Goal: Information Seeking & Learning: Learn about a topic

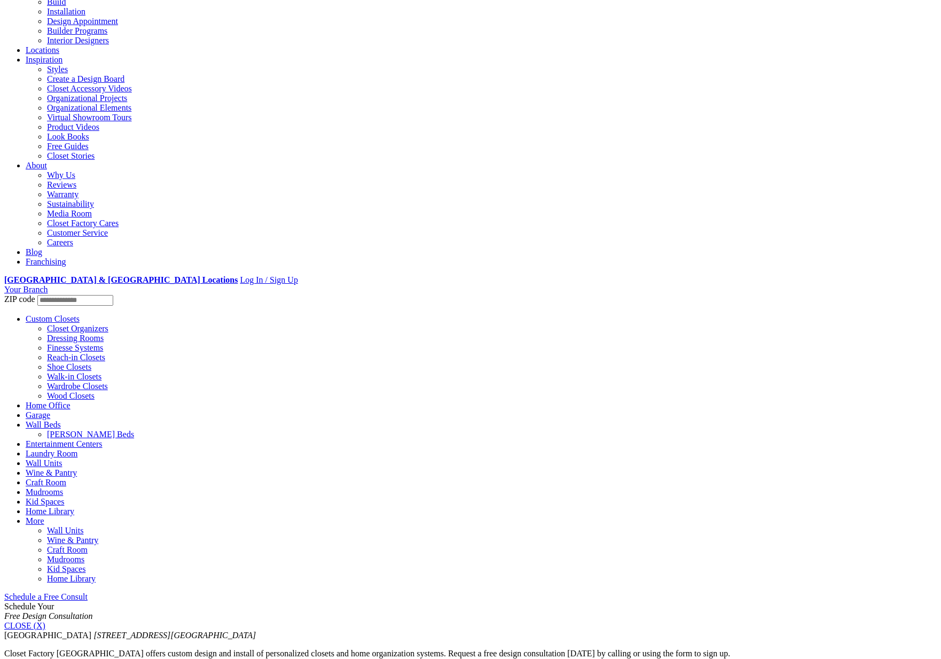
scroll to position [97, 0]
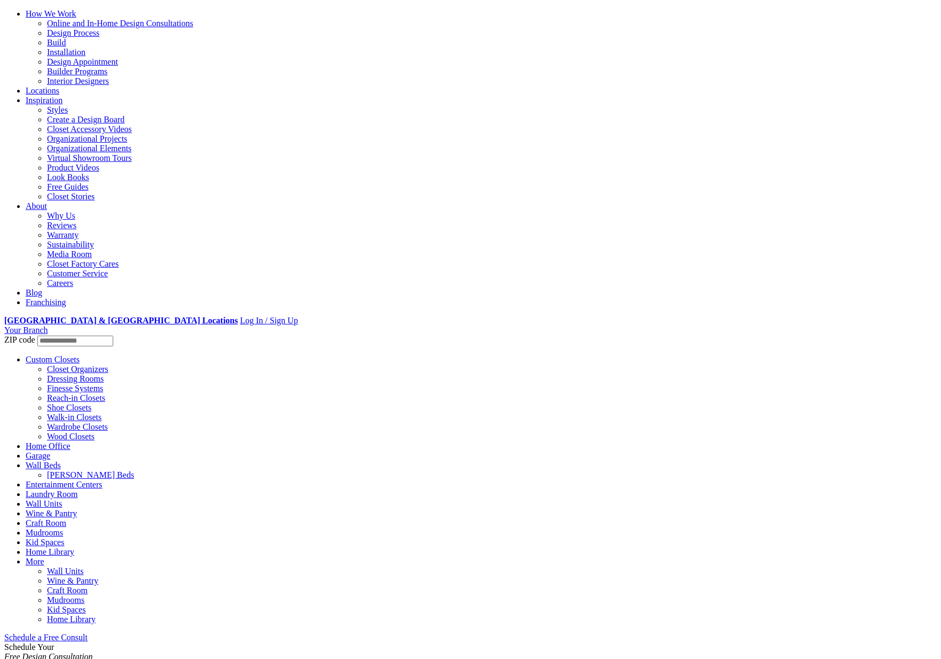
click at [76, 18] on link "How We Work" at bounding box center [51, 13] width 51 height 9
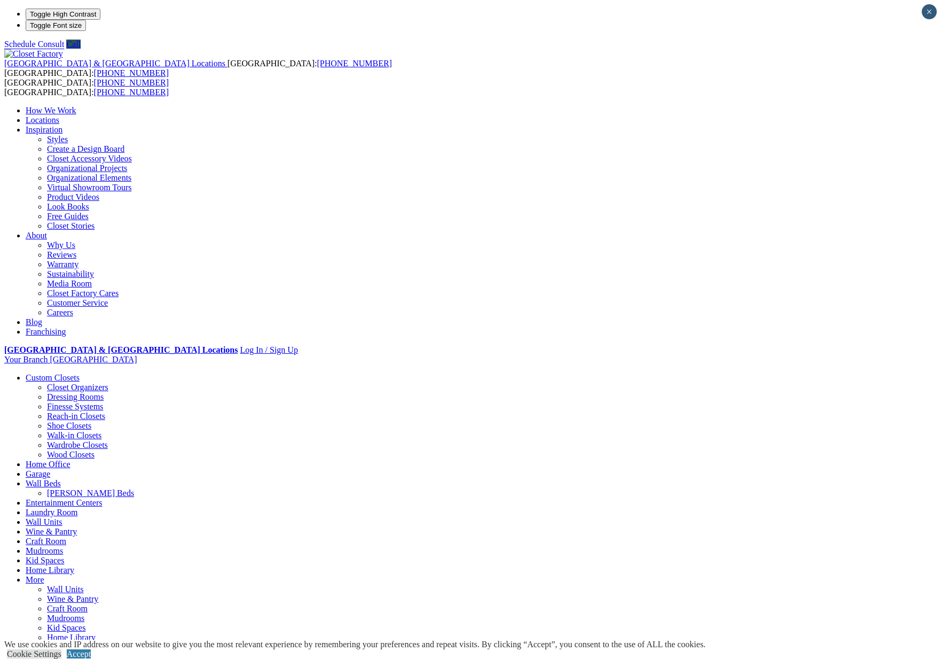
click at [132, 183] on link "Virtual Showroom Tours" at bounding box center [89, 187] width 85 height 9
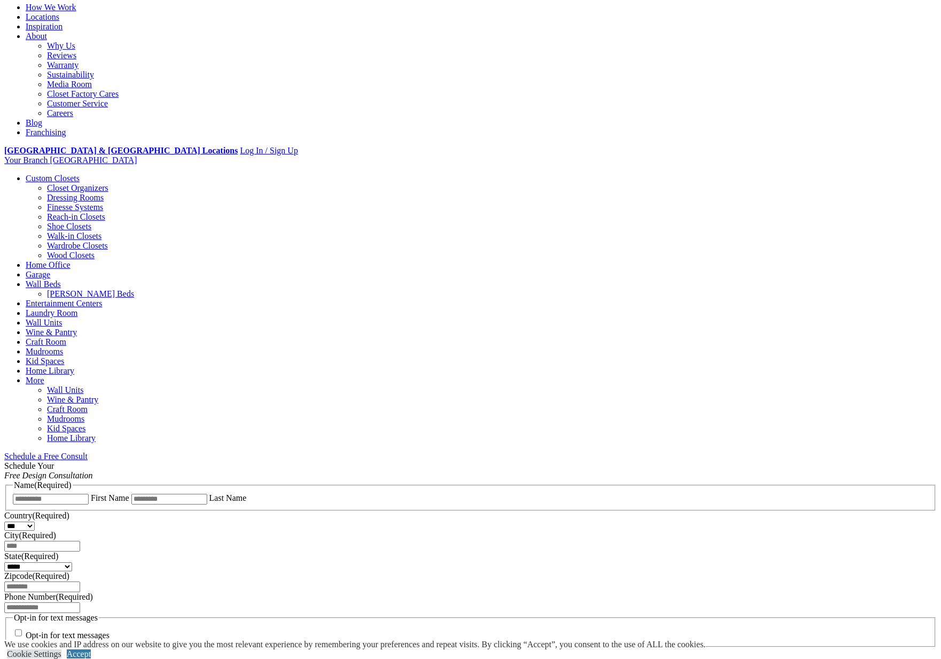
scroll to position [103, 0]
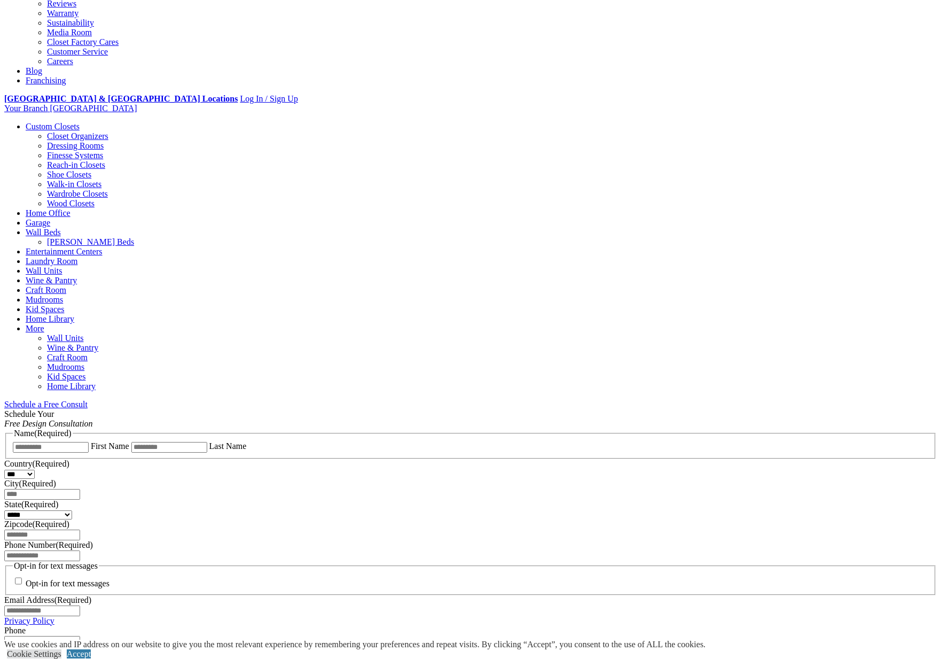
scroll to position [159, 0]
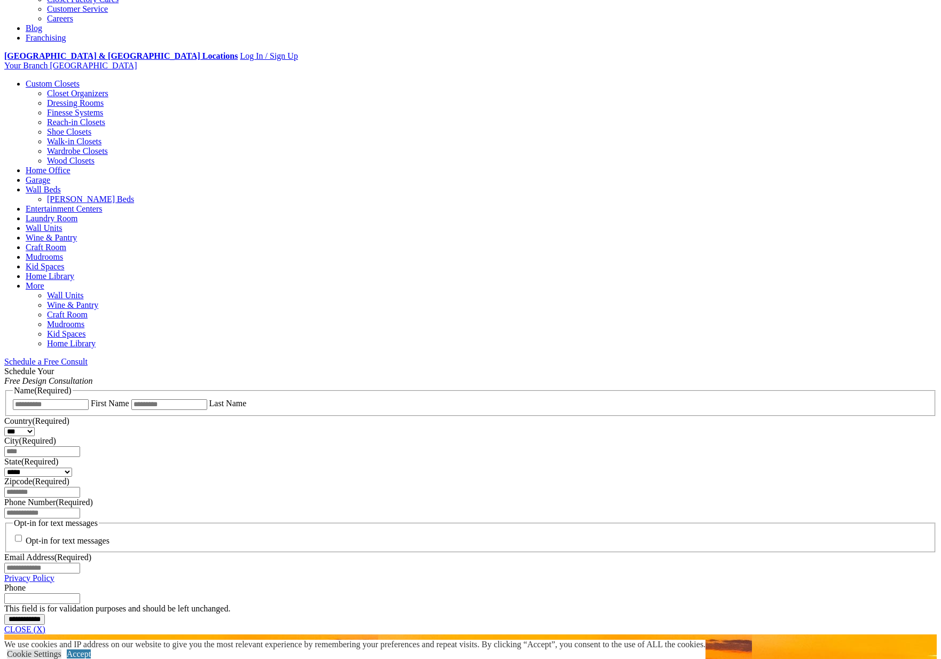
scroll to position [206, 0]
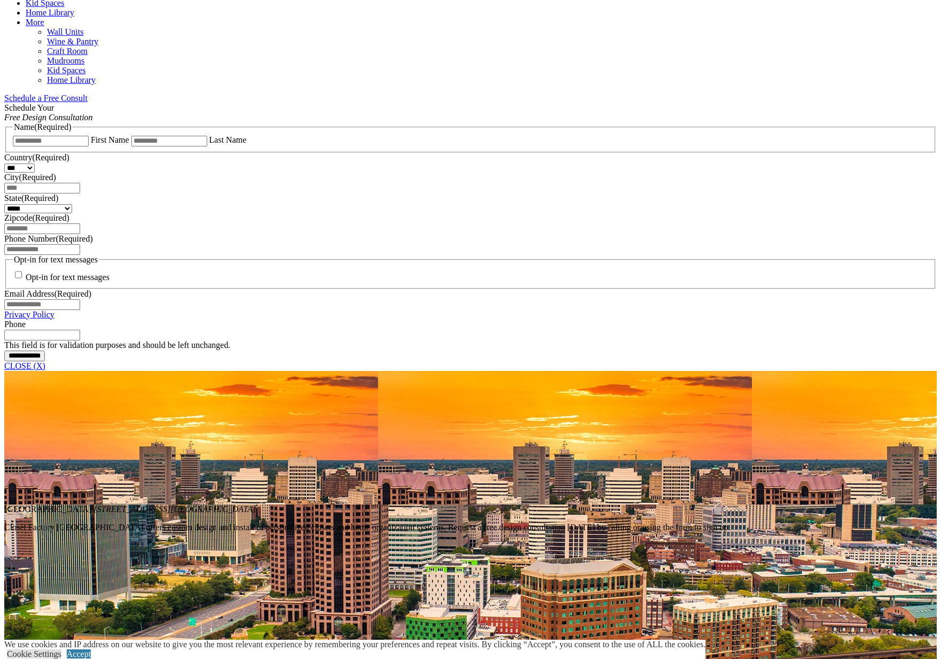
scroll to position [484, 0]
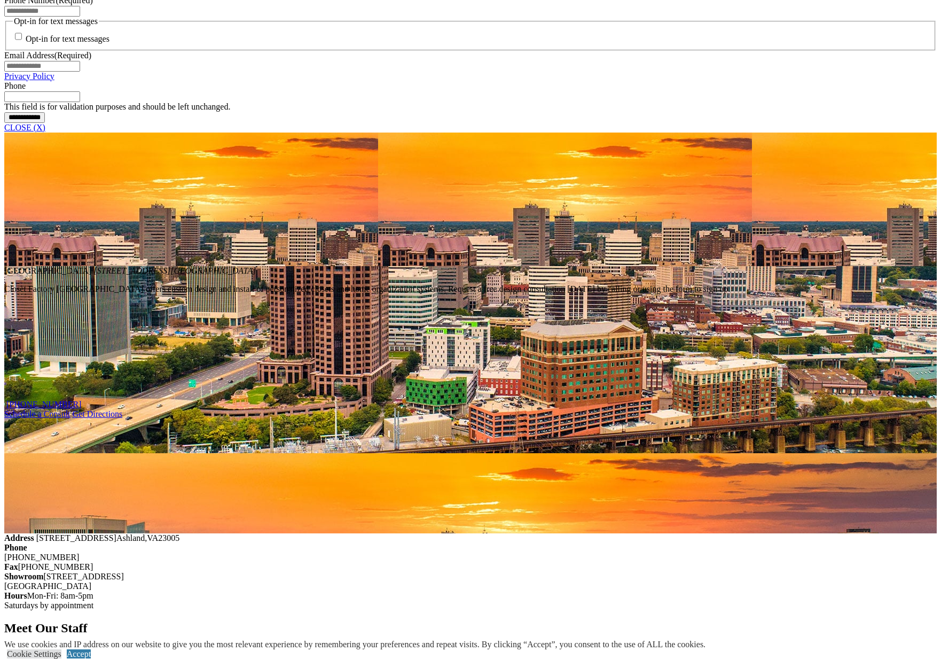
scroll to position [704, 0]
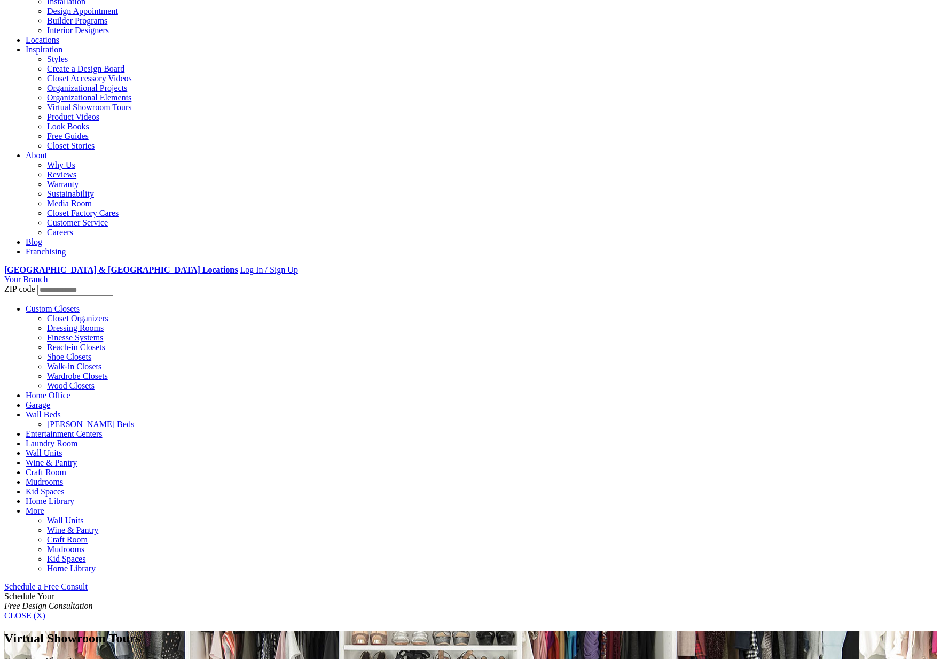
scroll to position [136, 0]
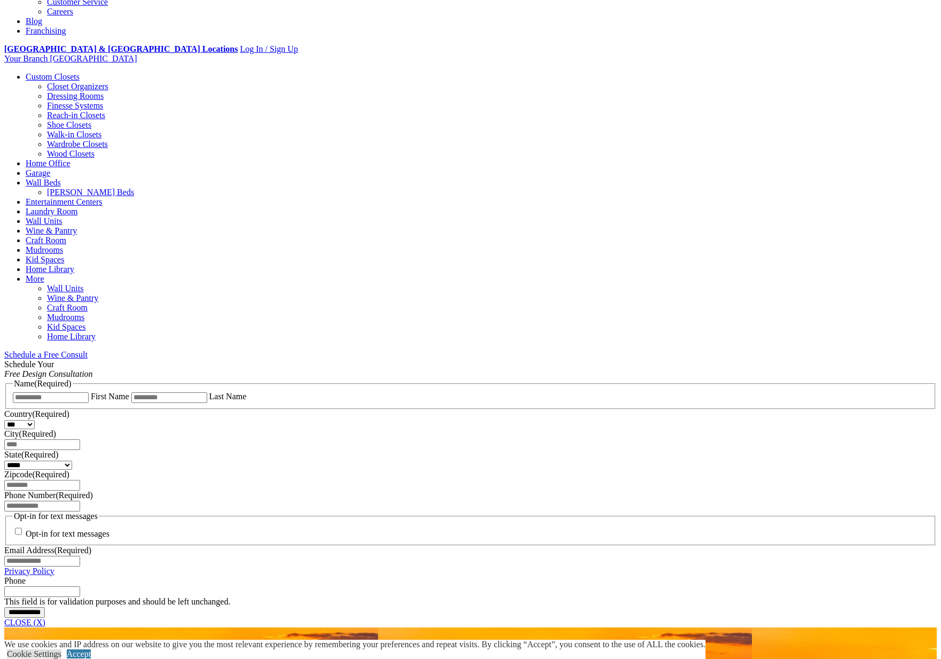
scroll to position [382, 0]
